Goal: Task Accomplishment & Management: Manage account settings

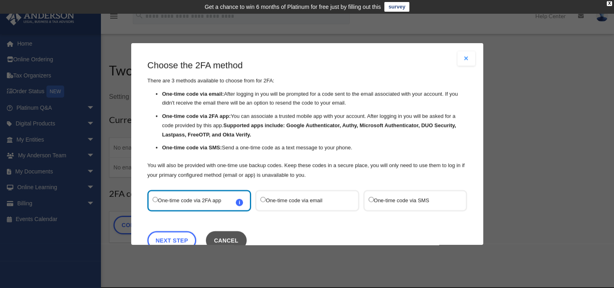
click at [231, 237] on button "Cancel" at bounding box center [226, 240] width 41 height 19
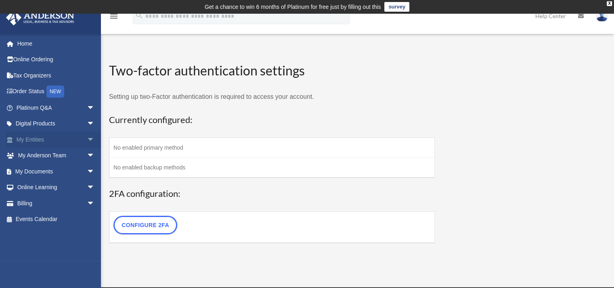
click at [60, 137] on link "My Entities arrow_drop_down" at bounding box center [56, 140] width 101 height 16
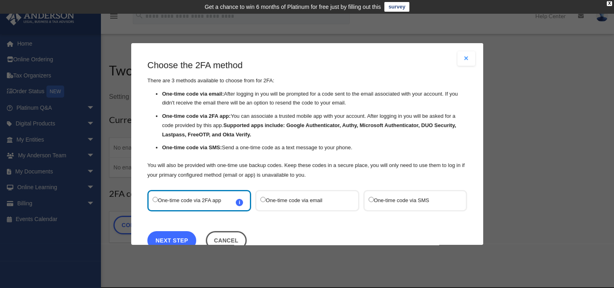
click at [178, 233] on link "Next Step" at bounding box center [171, 240] width 49 height 19
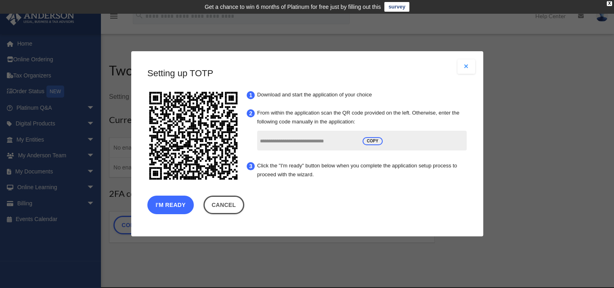
click at [162, 207] on button "I'm Ready" at bounding box center [170, 205] width 46 height 19
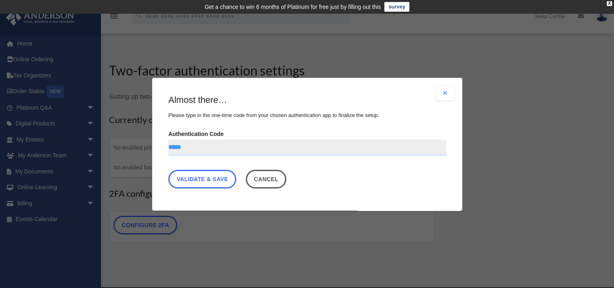
type input "******"
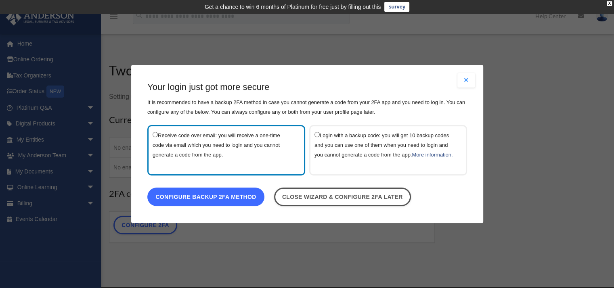
click at [250, 199] on link "Configure backup 2FA method" at bounding box center [205, 197] width 117 height 19
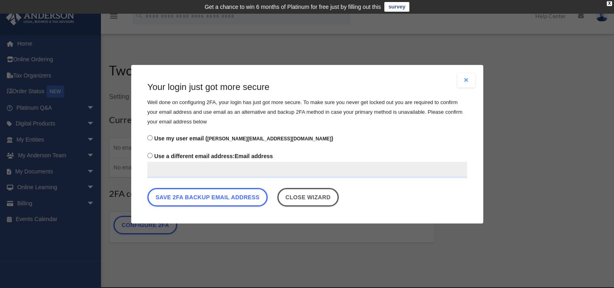
click at [239, 154] on label "Use a different email address: Email address" at bounding box center [307, 163] width 320 height 27
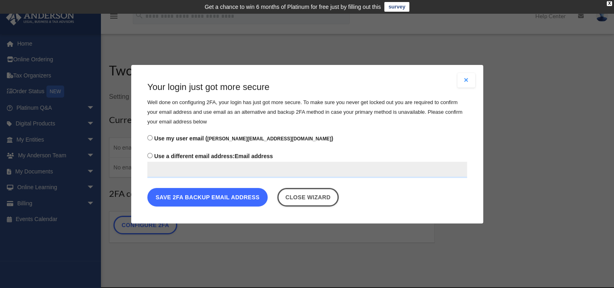
click at [230, 189] on button "Save 2FA backup email address" at bounding box center [207, 197] width 120 height 19
click at [231, 197] on button "Save 2FA backup email address" at bounding box center [207, 197] width 120 height 19
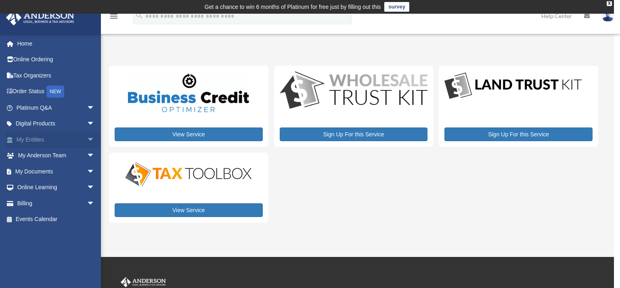
click at [87, 139] on span "arrow_drop_down" at bounding box center [95, 140] width 16 height 17
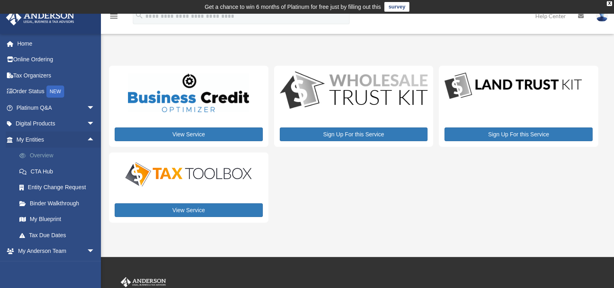
click at [52, 155] on link "Overview" at bounding box center [59, 156] width 96 height 16
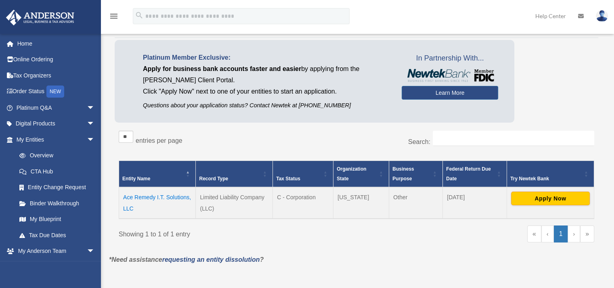
scroll to position [56, 0]
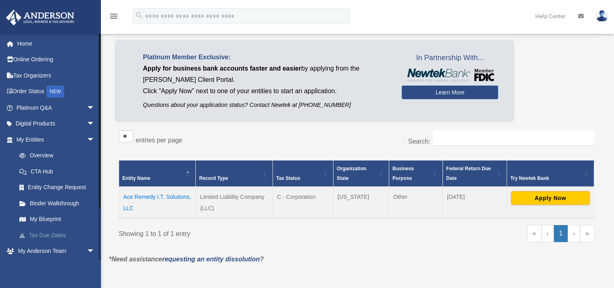
click at [45, 237] on link "Tax Due Dates" at bounding box center [59, 235] width 96 height 16
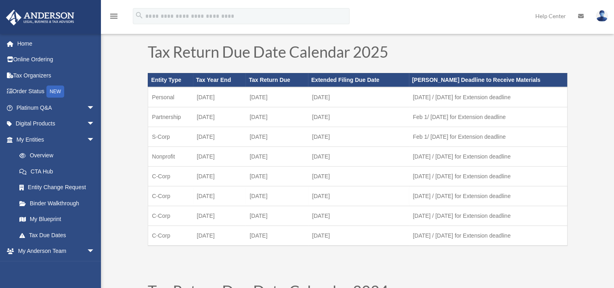
scroll to position [32, 0]
click at [46, 59] on link "Online Ordering" at bounding box center [56, 60] width 101 height 16
